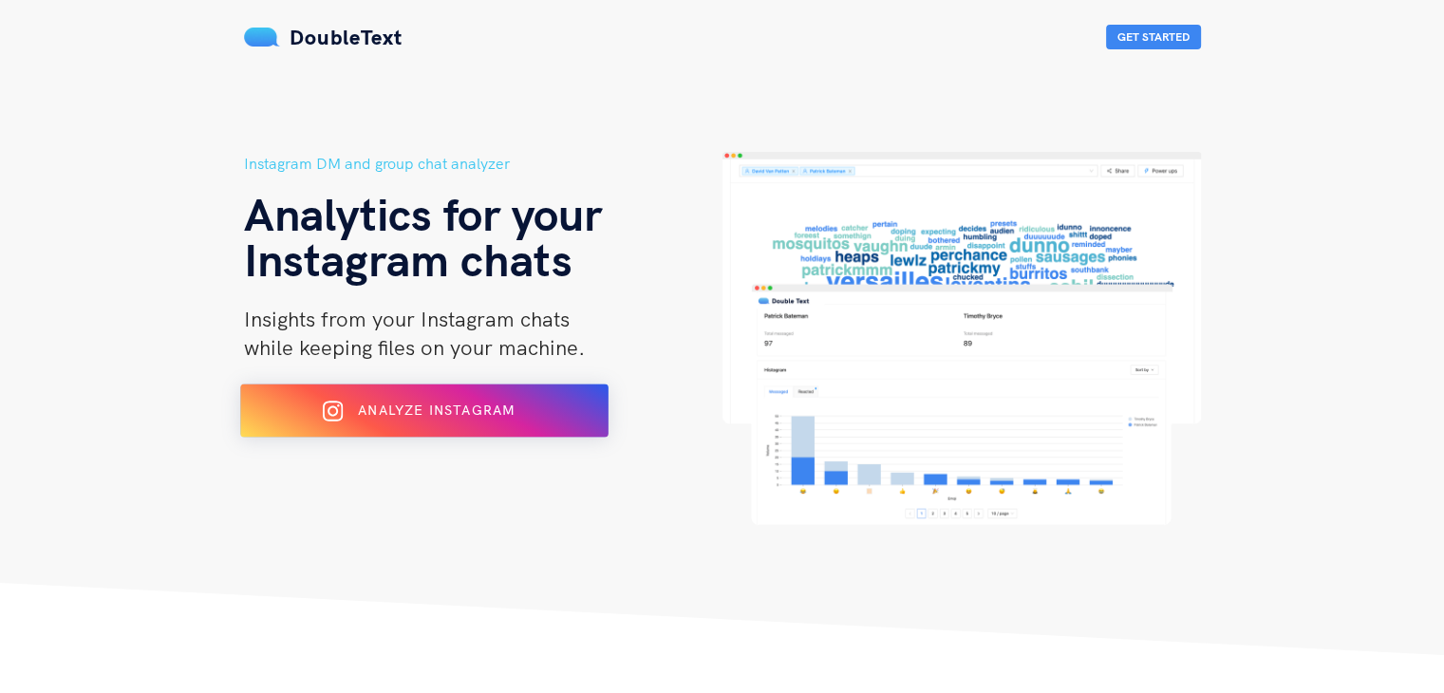
click at [497, 407] on span "Analyze Instagram" at bounding box center [436, 410] width 157 height 17
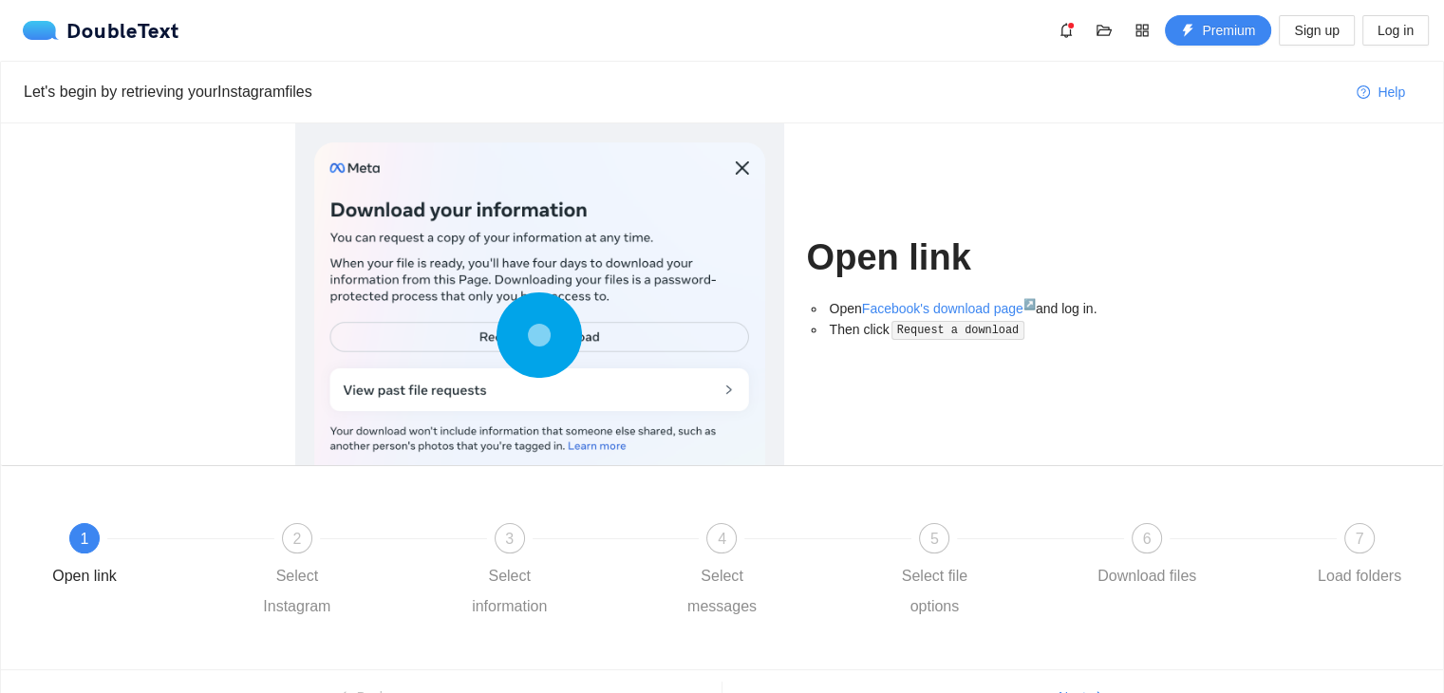
click at [747, 169] on div at bounding box center [539, 339] width 451 height 394
click at [626, 374] on div at bounding box center [539, 339] width 451 height 394
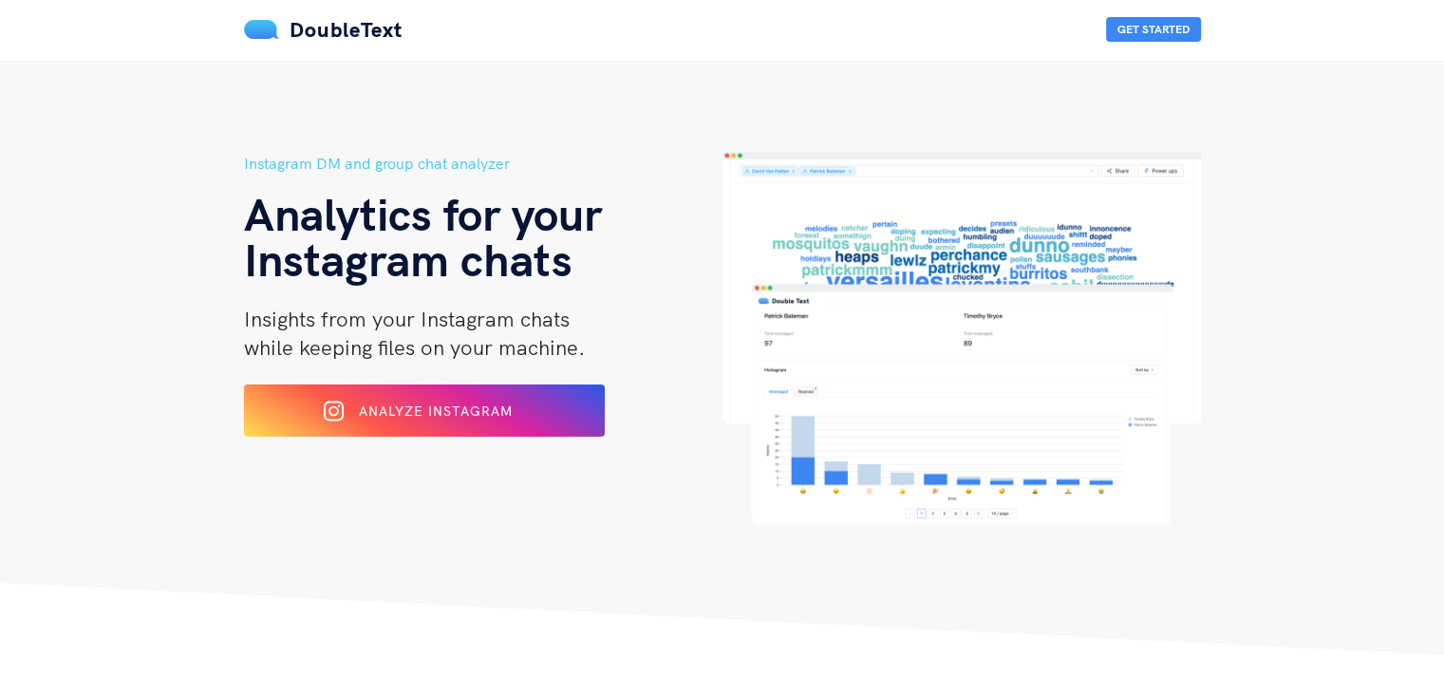
scroll to position [32, 0]
